Goal: Information Seeking & Learning: Learn about a topic

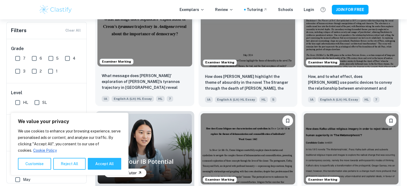
scroll to position [307, 0]
click at [153, 66] on img at bounding box center [144, 30] width 95 height 71
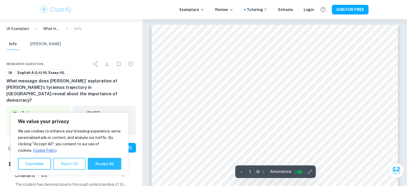
click at [72, 165] on button "Reject All" at bounding box center [69, 164] width 32 height 12
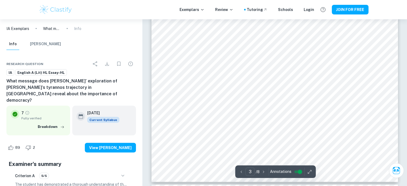
scroll to position [1191, 0]
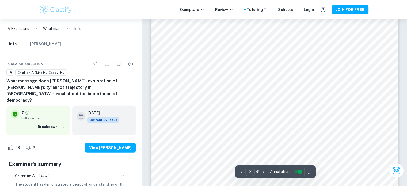
type input "4"
